Goal: Information Seeking & Learning: Check status

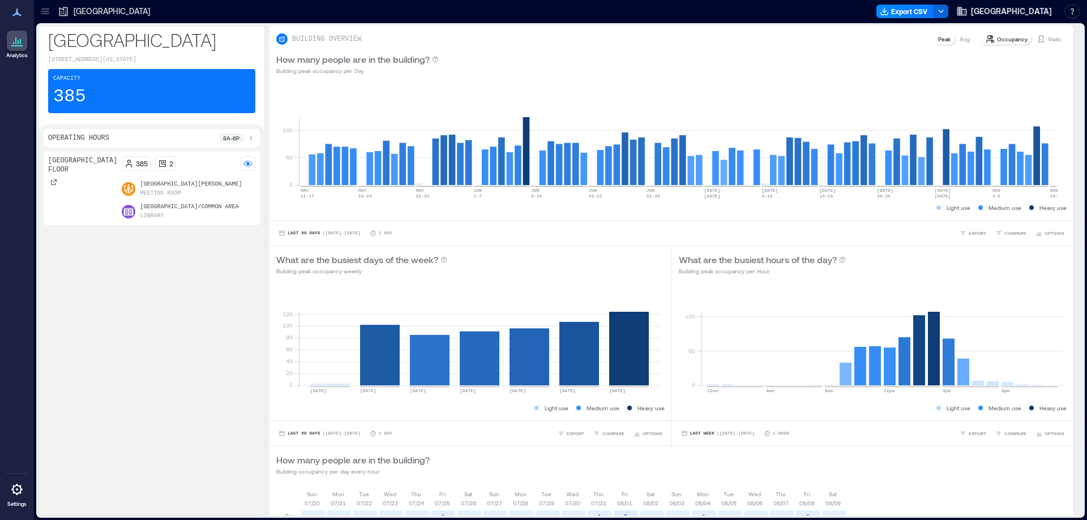
click at [50, 7] on icon at bounding box center [45, 11] width 11 height 11
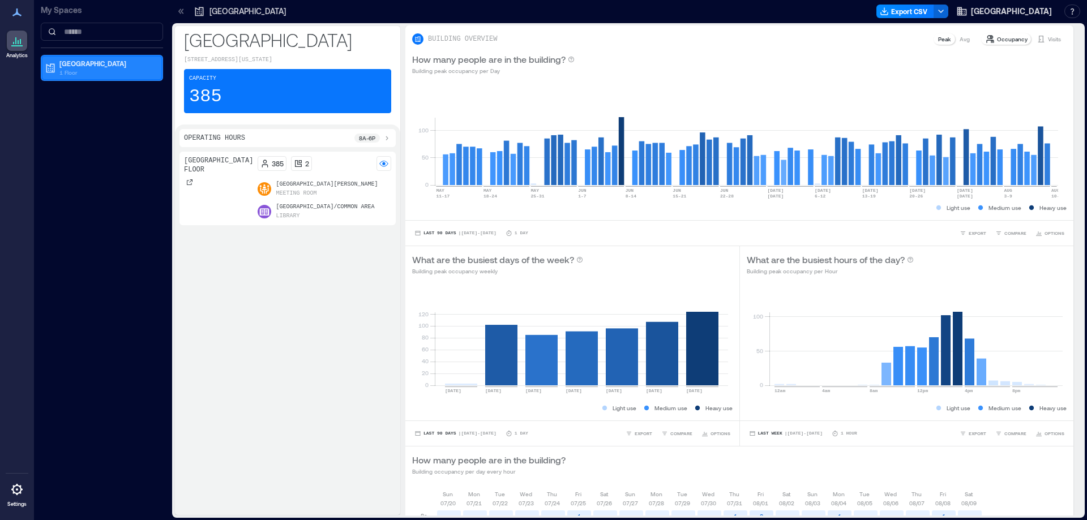
click at [78, 69] on p "1 Floor" at bounding box center [106, 72] width 95 height 9
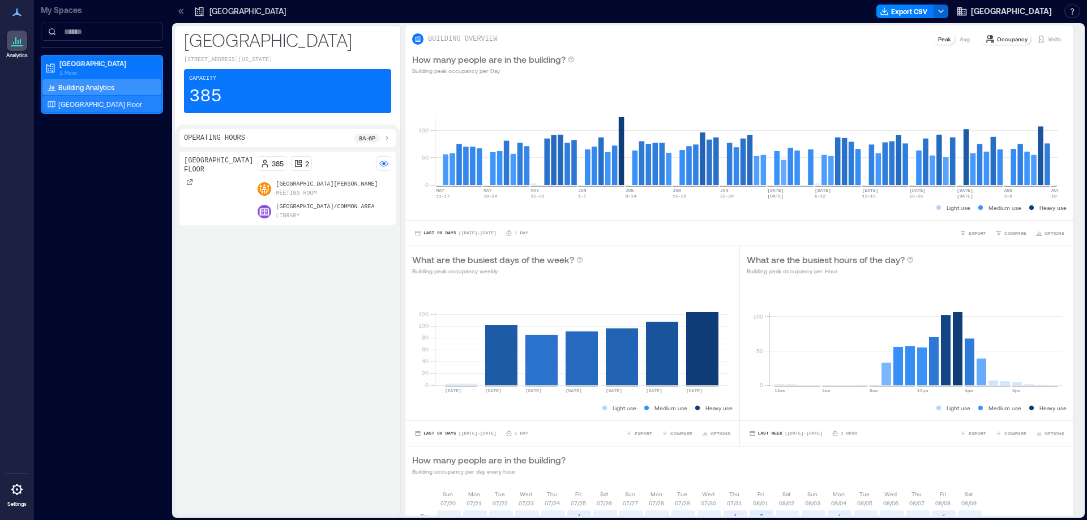
click at [113, 105] on p "[GEOGRAPHIC_DATA] Floor" at bounding box center [100, 104] width 84 height 9
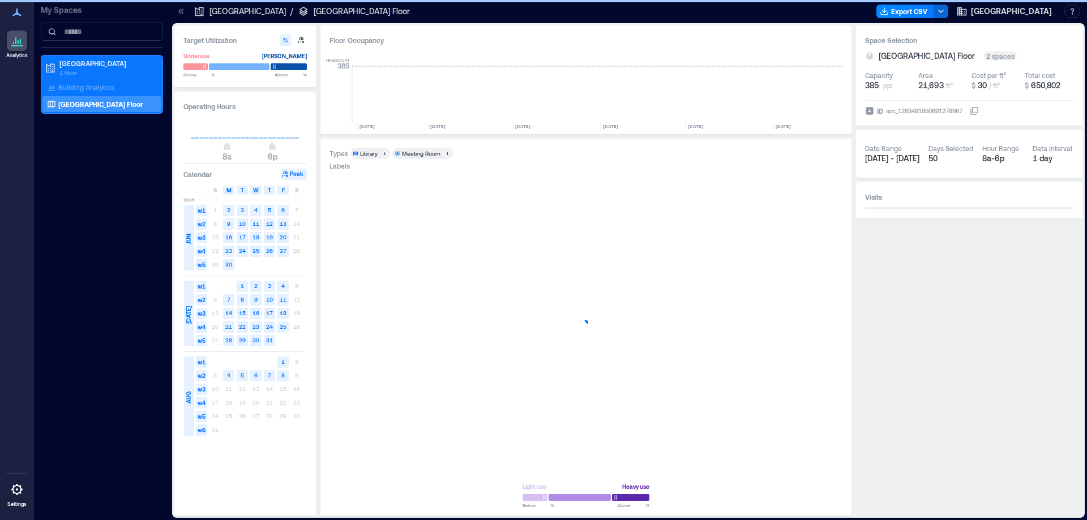
scroll to position [0, 995]
click at [296, 190] on span "S" at bounding box center [296, 190] width 3 height 9
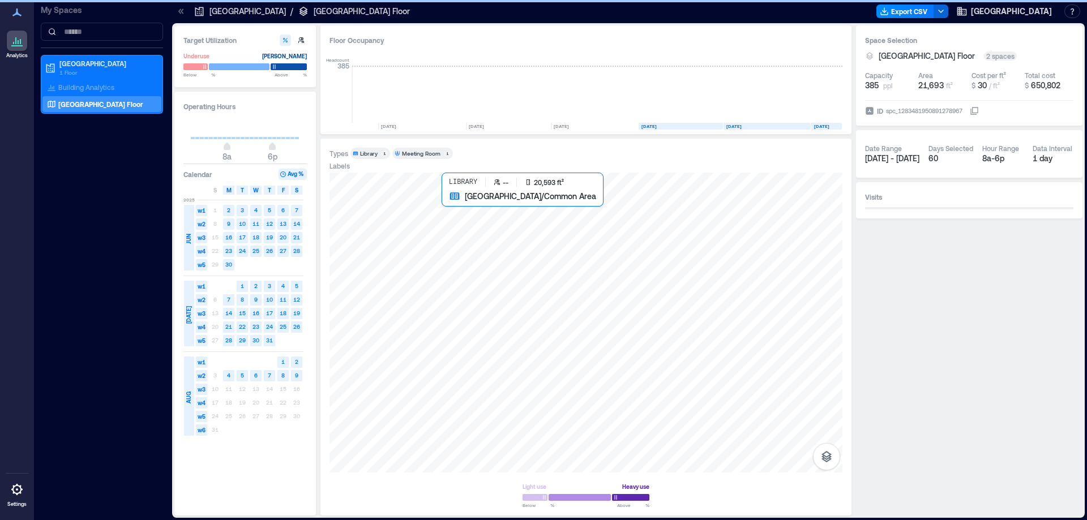
click at [519, 339] on div at bounding box center [586, 323] width 513 height 300
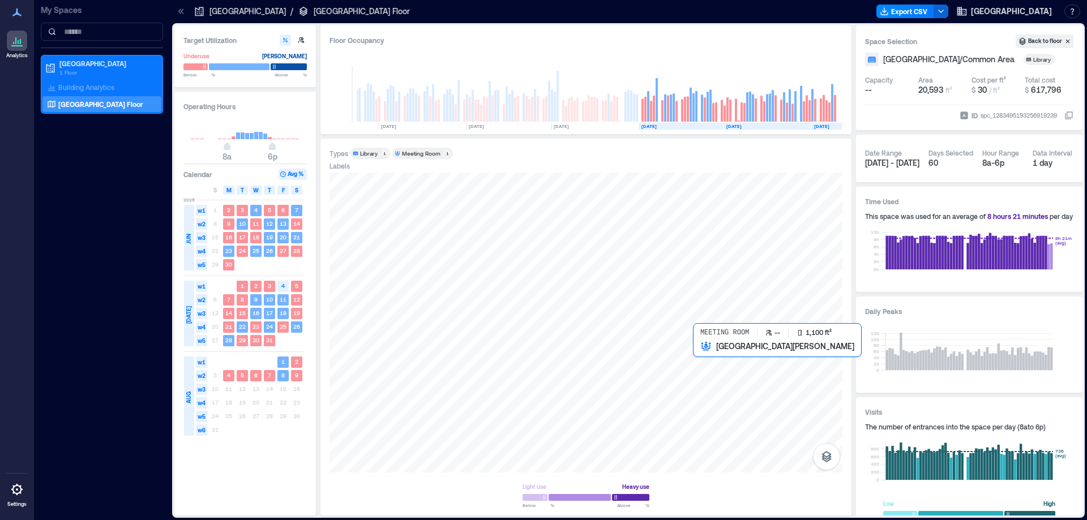
click at [695, 372] on div at bounding box center [586, 323] width 513 height 300
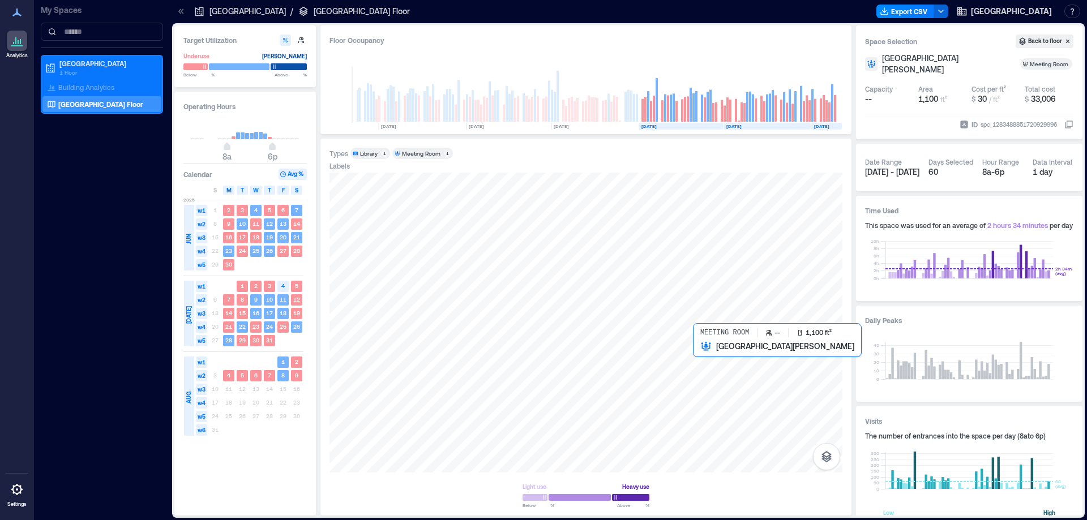
click at [706, 383] on div at bounding box center [586, 323] width 513 height 300
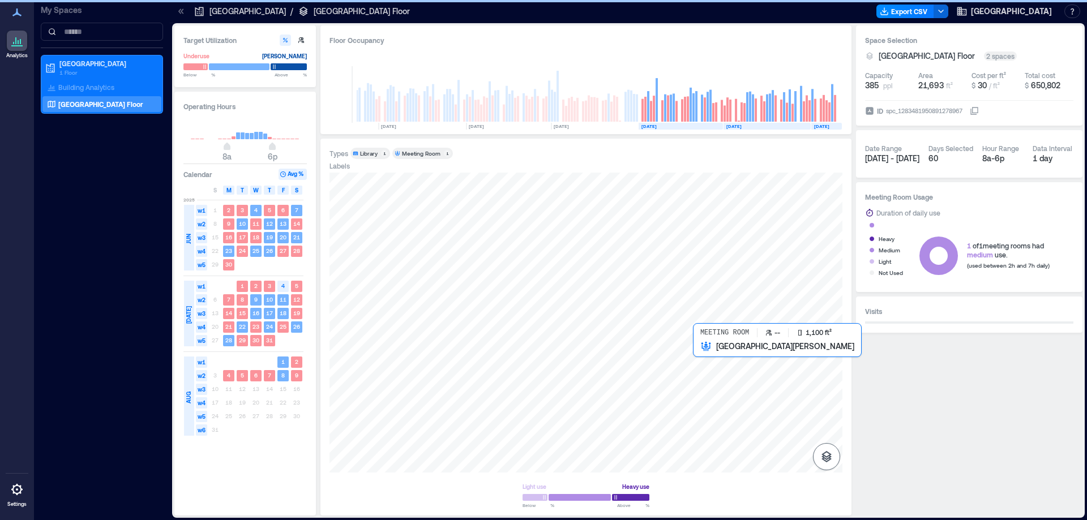
click at [711, 382] on div at bounding box center [586, 323] width 513 height 300
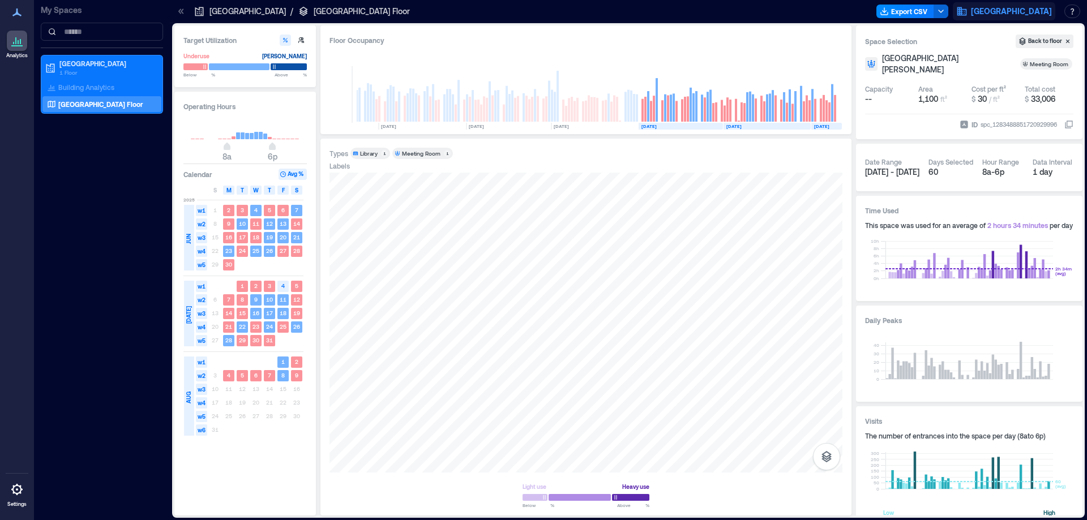
click at [1012, 15] on span "[GEOGRAPHIC_DATA]" at bounding box center [1011, 11] width 81 height 11
click at [979, 78] on button "Logout" at bounding box center [990, 78] width 104 height 18
